Goal: Transaction & Acquisition: Purchase product/service

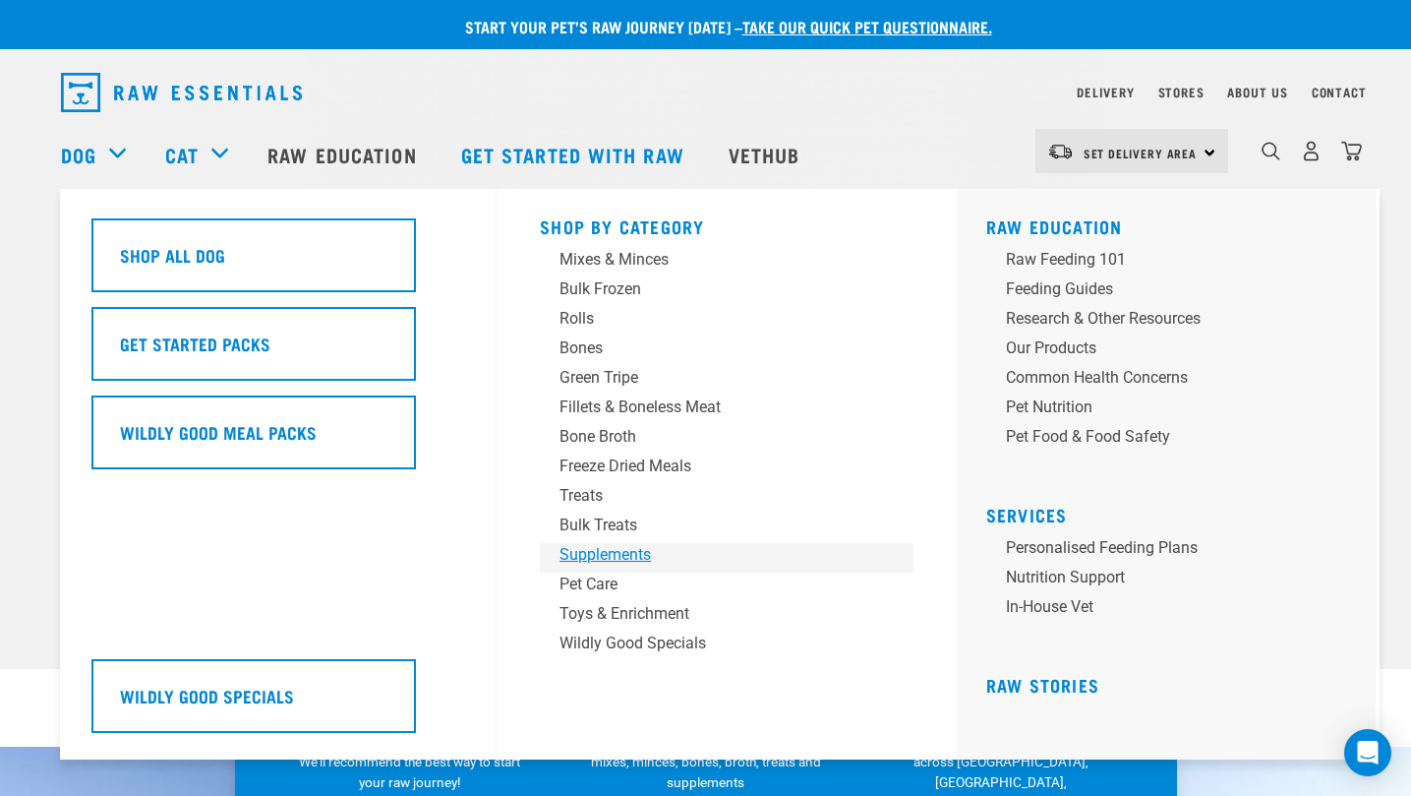
click at [625, 556] on div "Supplements" at bounding box center [713, 555] width 307 height 24
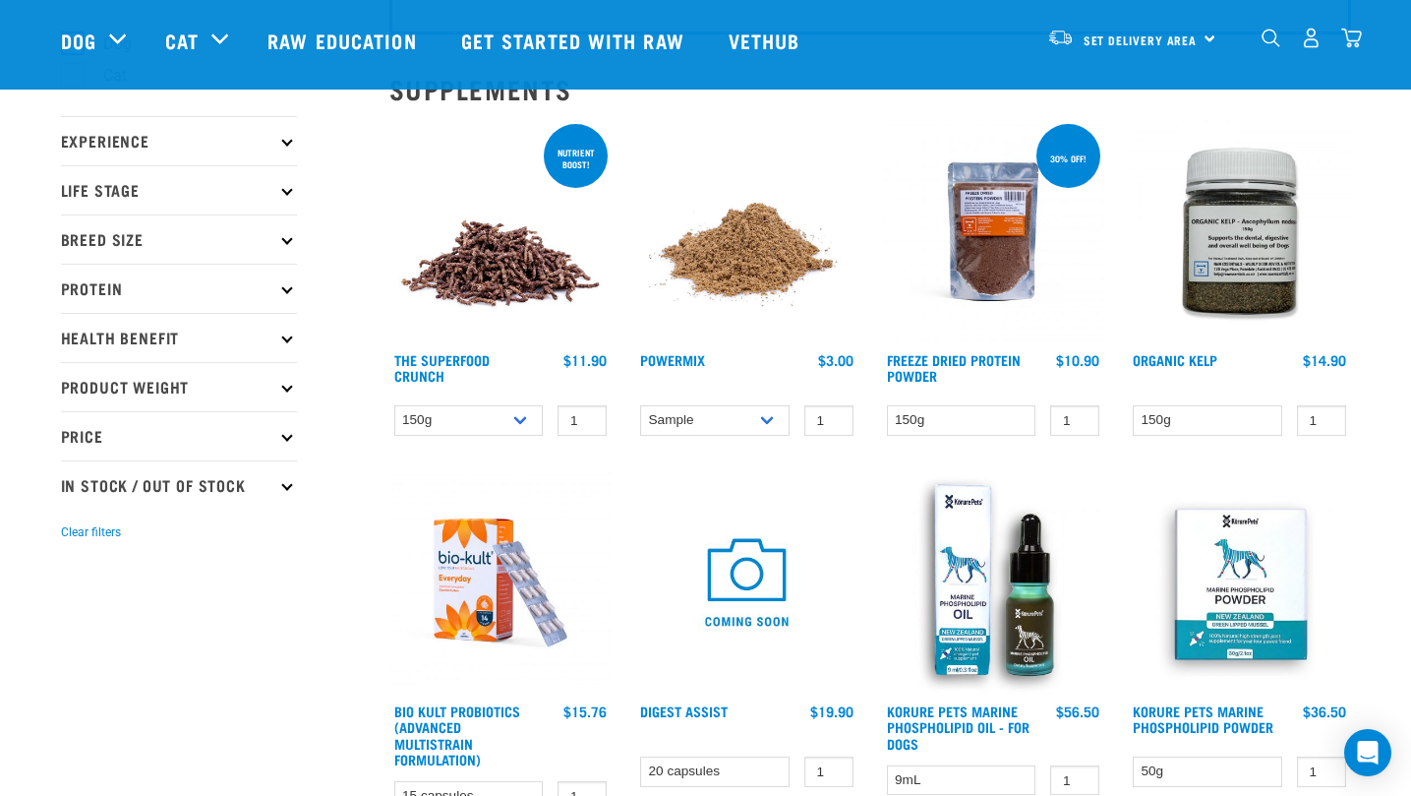
scroll to position [197, 0]
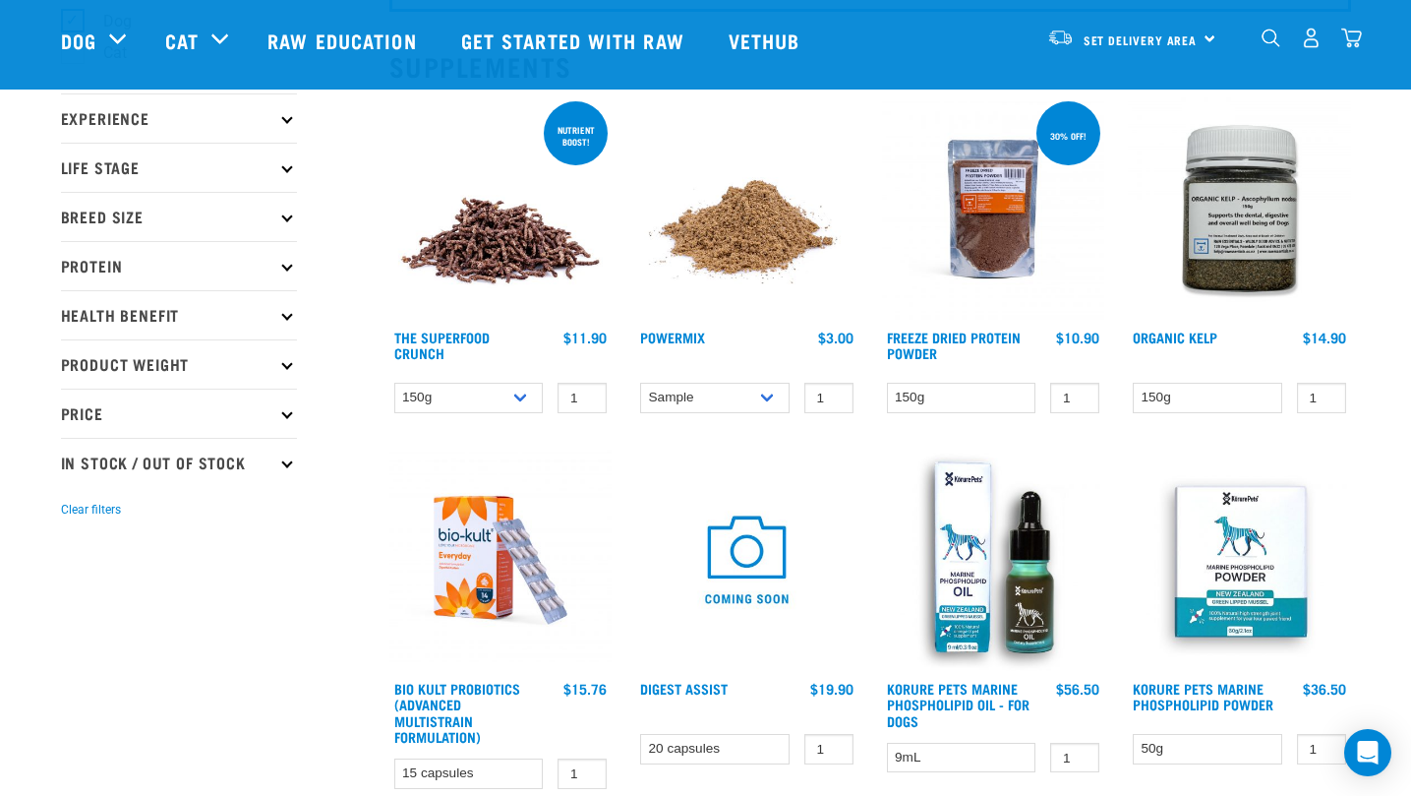
click at [487, 227] on img at bounding box center [500, 208] width 223 height 223
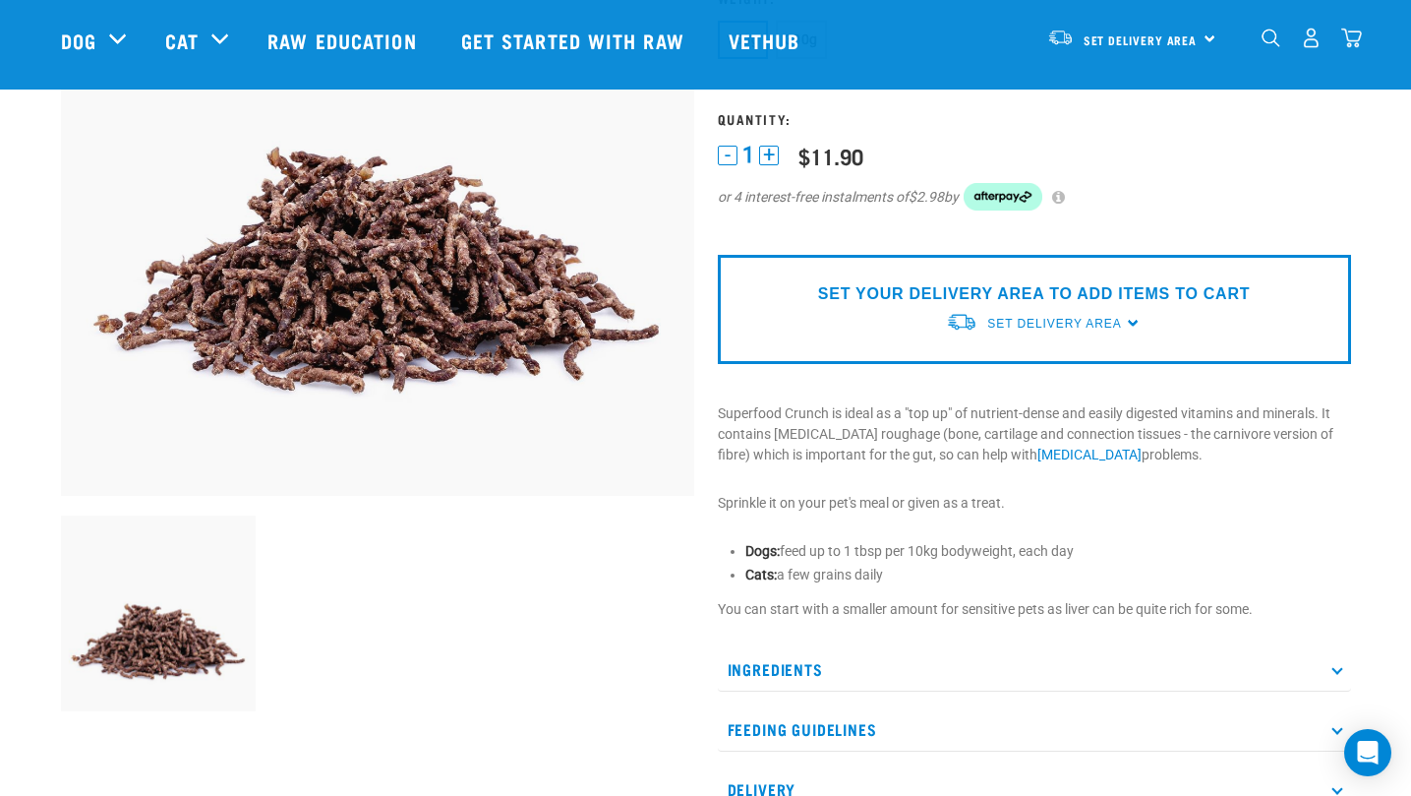
scroll to position [295, 0]
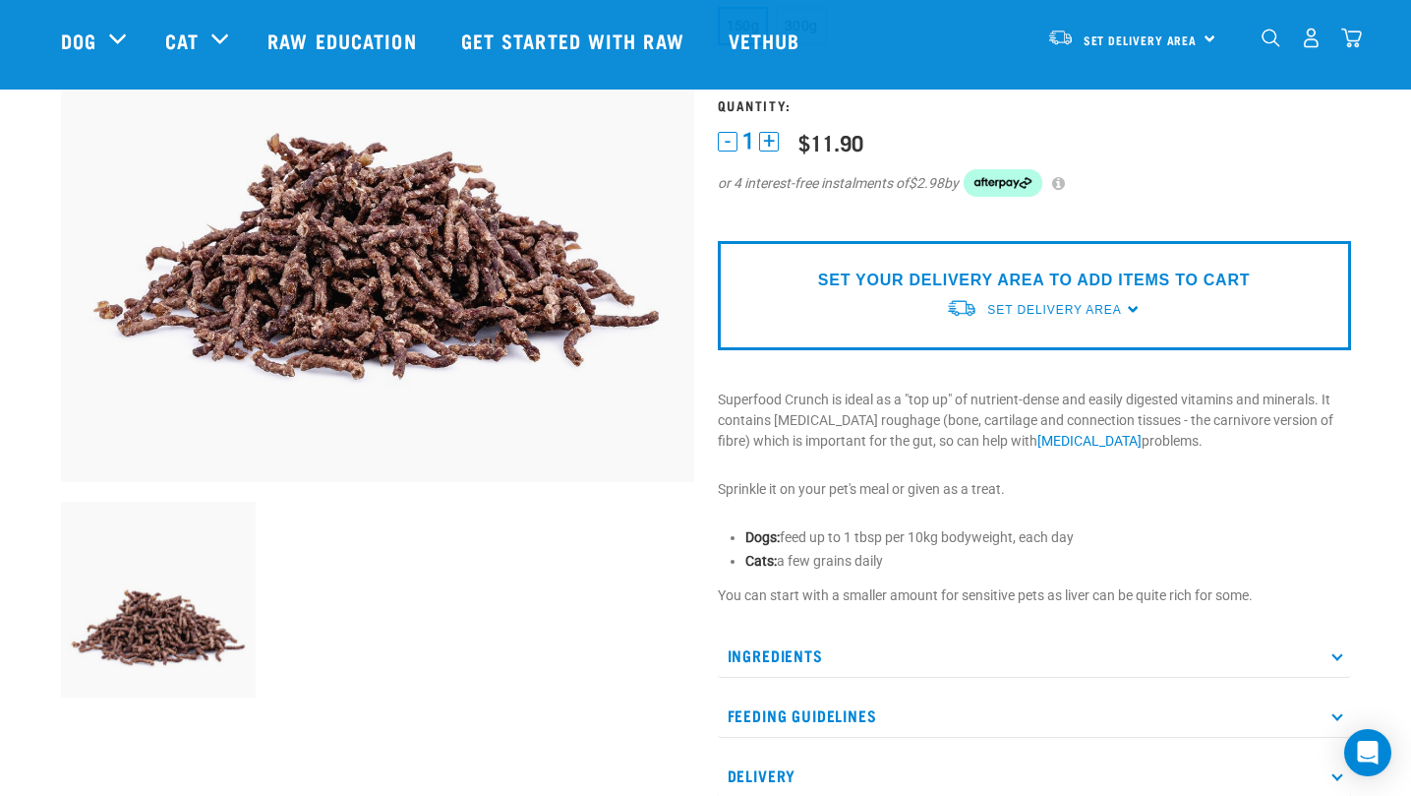
click at [1014, 628] on div "The Superfood Crunch ☆ ☆ ☆ ☆ ☆ See Reviews" at bounding box center [1034, 353] width 657 height 1063
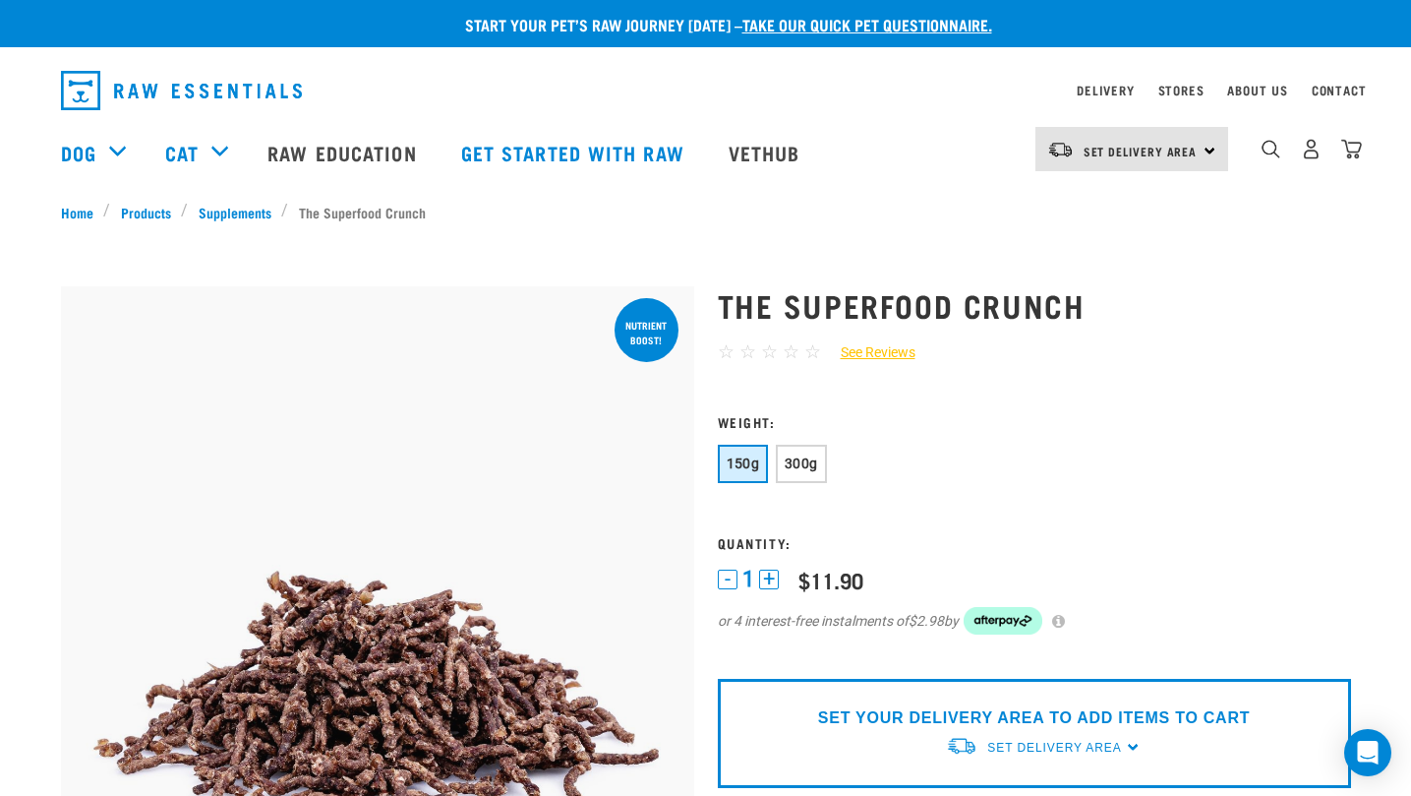
scroll to position [0, 0]
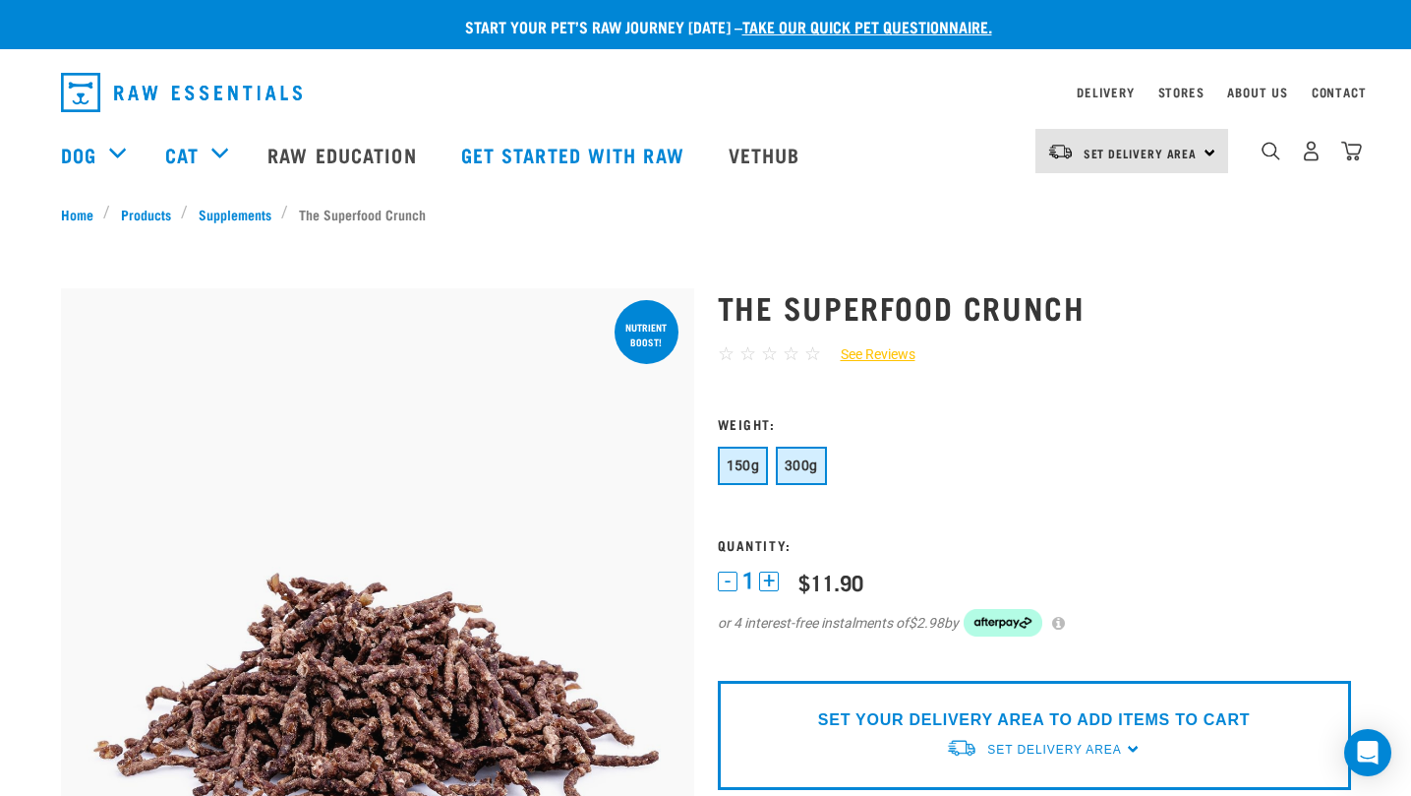
click at [814, 459] on span "300g" at bounding box center [801, 465] width 33 height 16
